Goal: Obtain resource: Download file/media

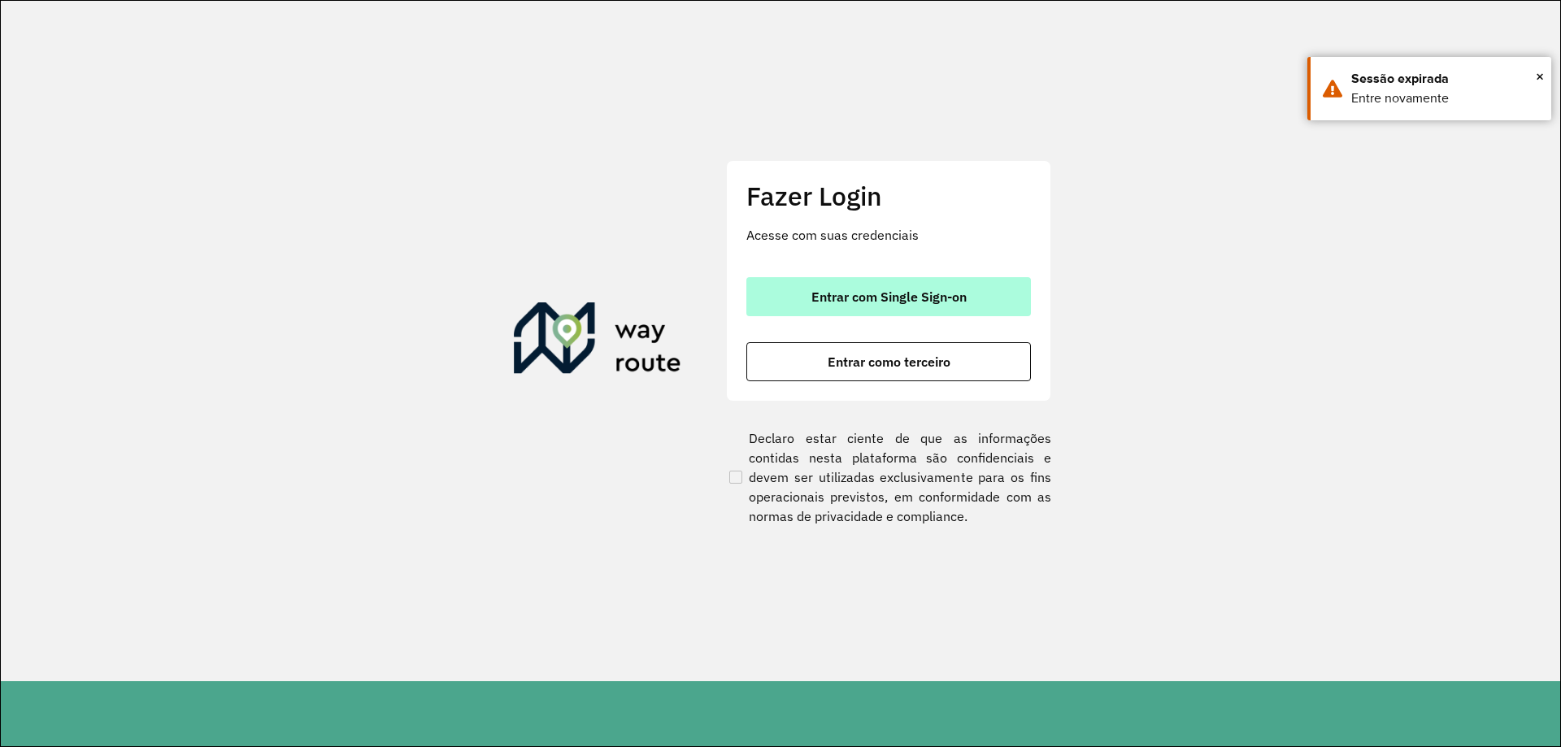
click at [879, 290] on span "Entrar com Single Sign-on" at bounding box center [889, 296] width 155 height 13
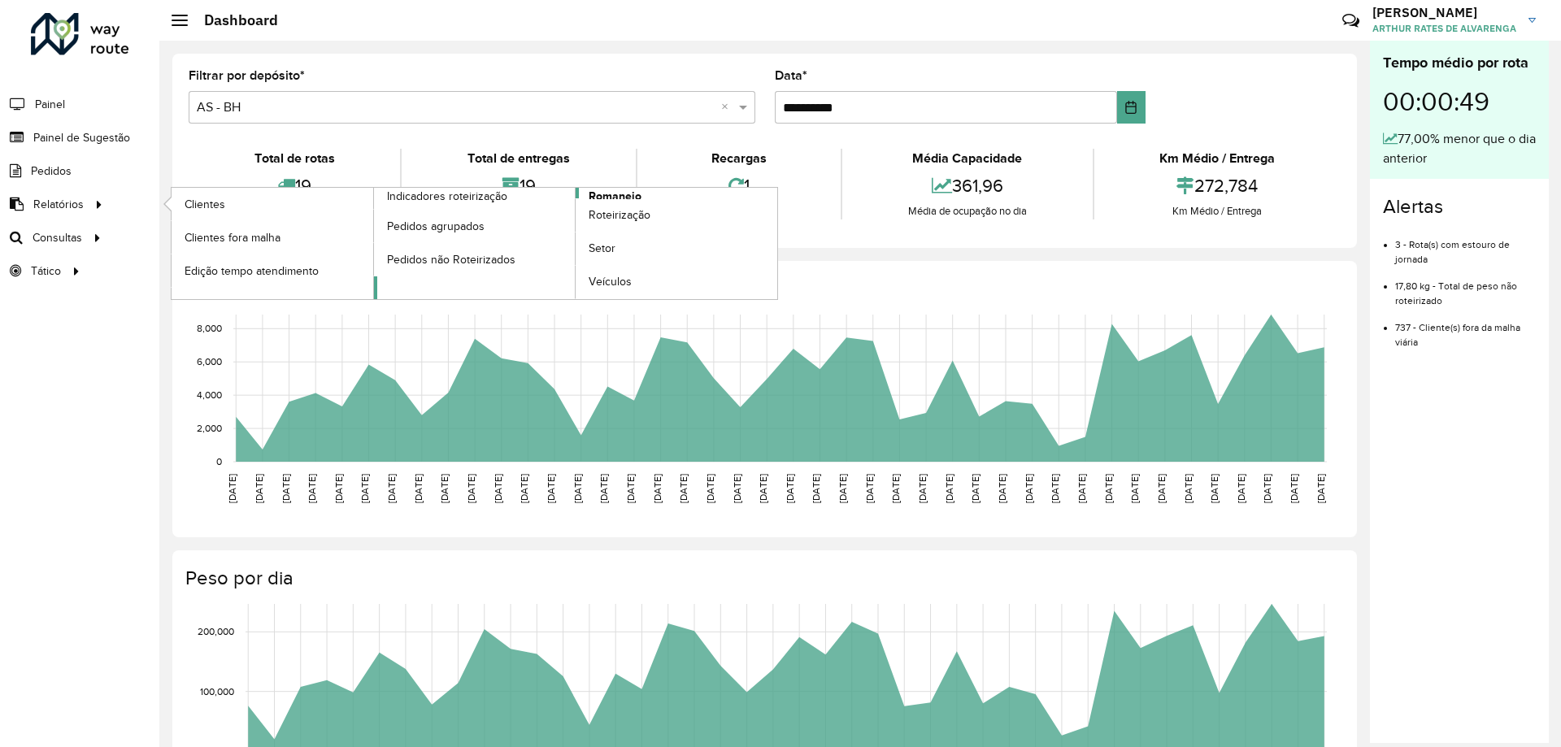
click at [630, 191] on span "Romaneio" at bounding box center [615, 196] width 53 height 17
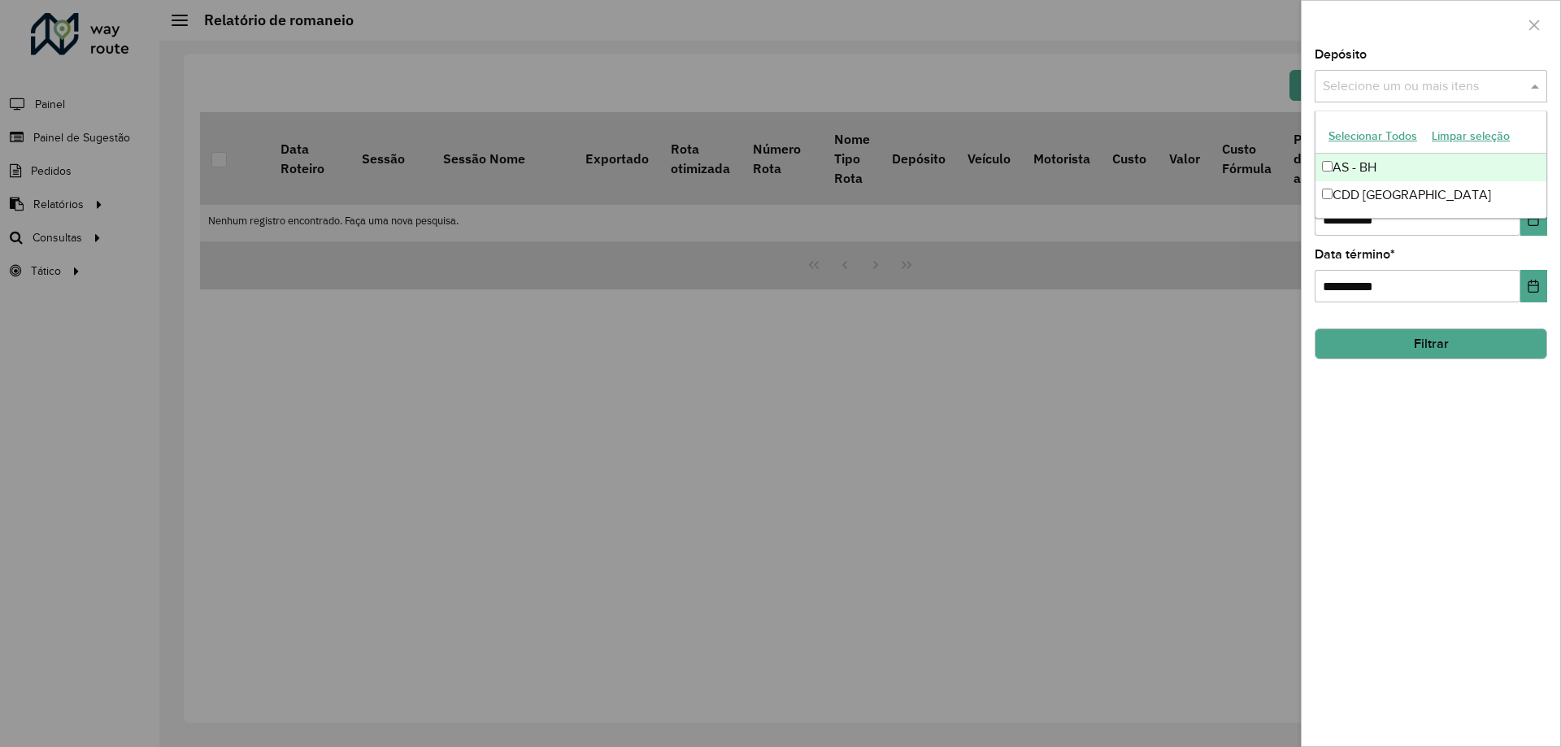
click at [1432, 77] on input "text" at bounding box center [1423, 87] width 208 height 20
click at [1396, 183] on div "CDD [GEOGRAPHIC_DATA]" at bounding box center [1431, 195] width 231 height 28
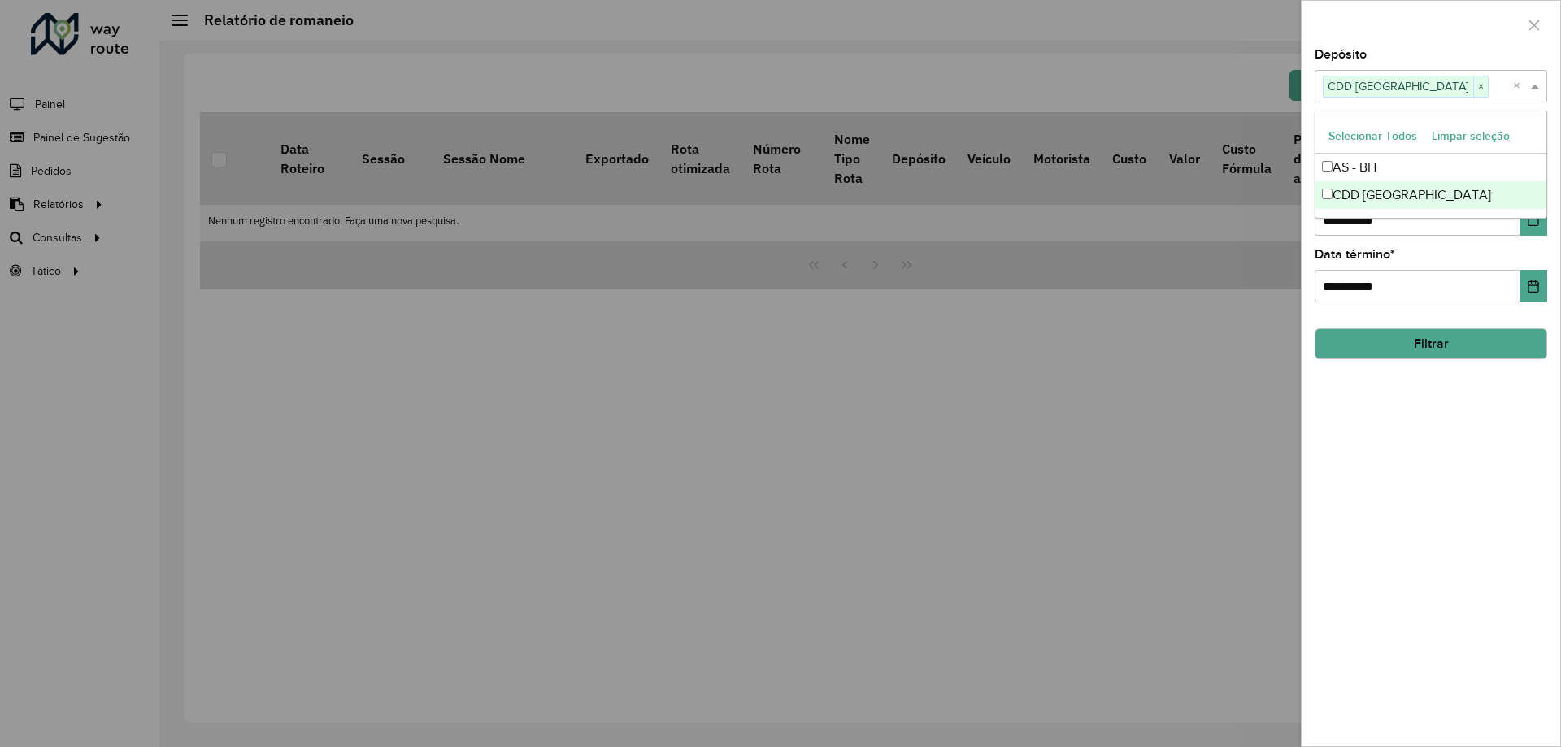
click at [1438, 436] on div "**********" at bounding box center [1431, 398] width 259 height 698
click at [1440, 345] on button "Filtrar" at bounding box center [1431, 344] width 233 height 31
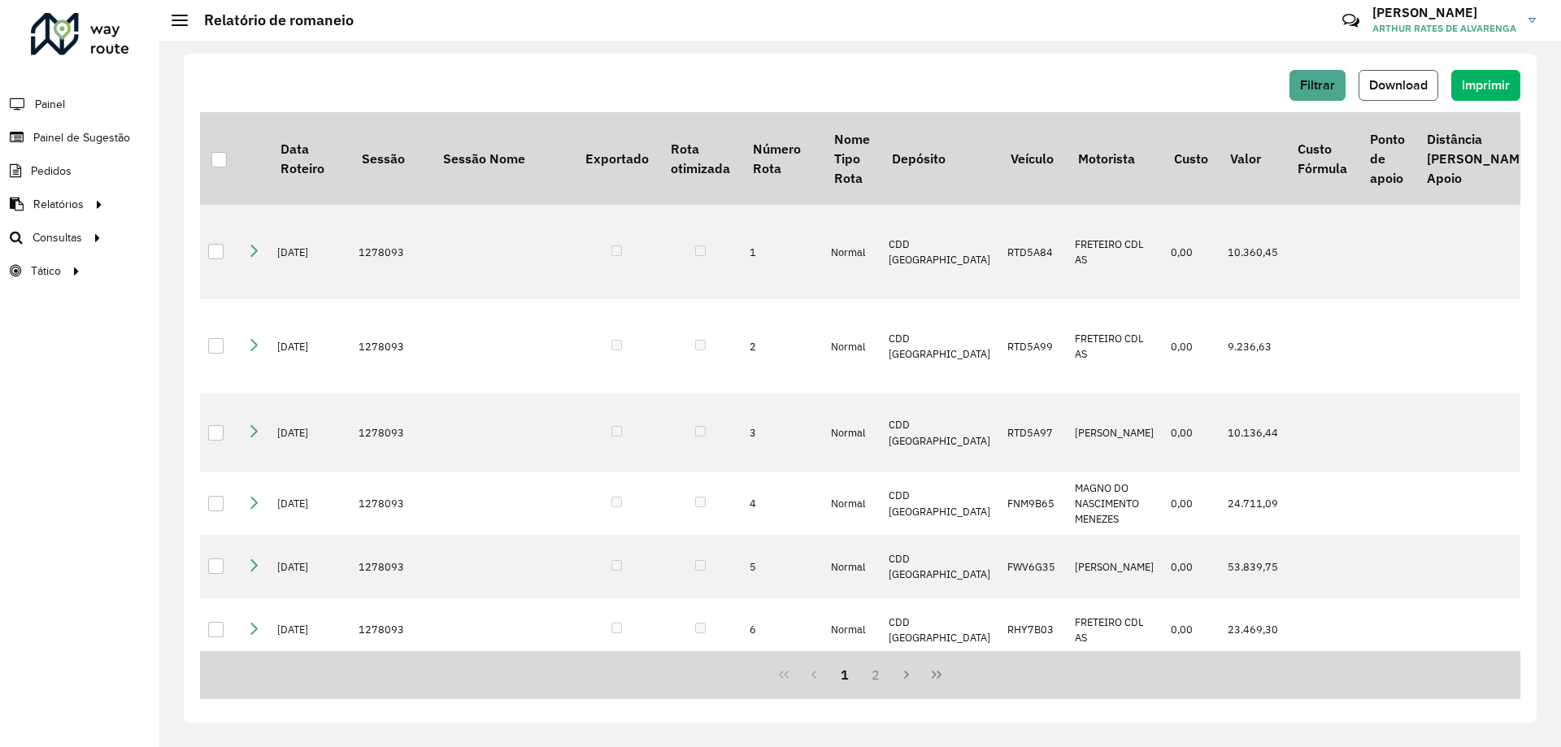
click at [1379, 70] on button "Download" at bounding box center [1399, 85] width 80 height 31
click at [487, 53] on div "Filtrar Download Imprimir Data Roteiro Sessão Sessão Nome Exportado Rota otimiz…" at bounding box center [860, 394] width 1402 height 707
